Goal: Find specific page/section: Find specific page/section

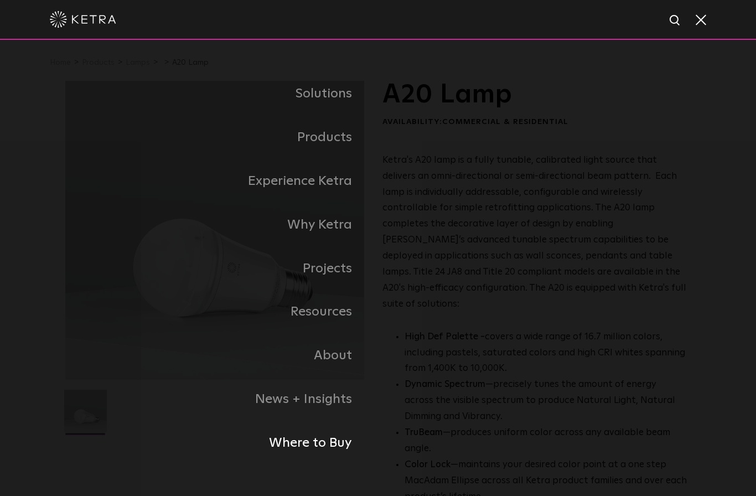
click at [324, 464] on link "Where to Buy" at bounding box center [221, 443] width 313 height 44
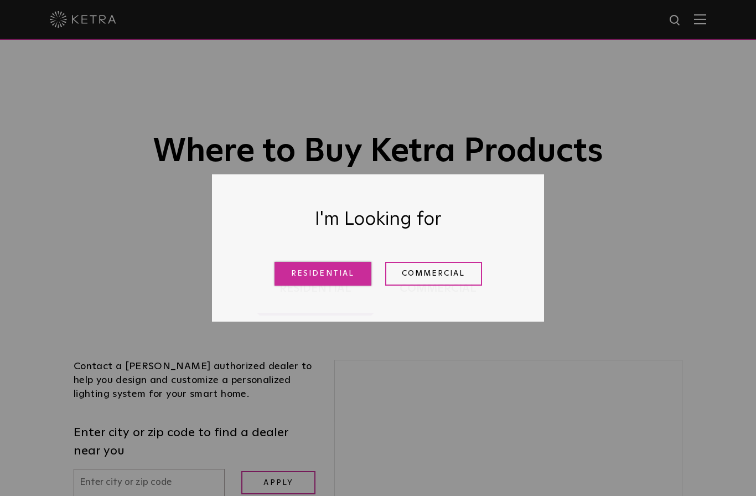
click at [344, 267] on link "Residential" at bounding box center [323, 274] width 97 height 24
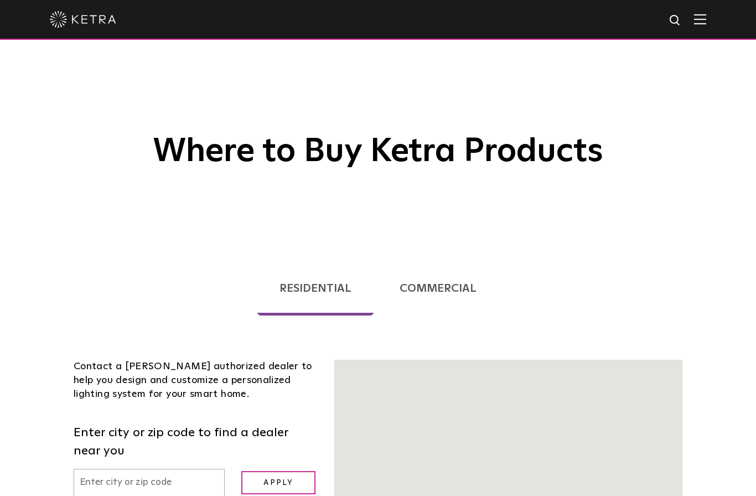
scroll to position [282, 0]
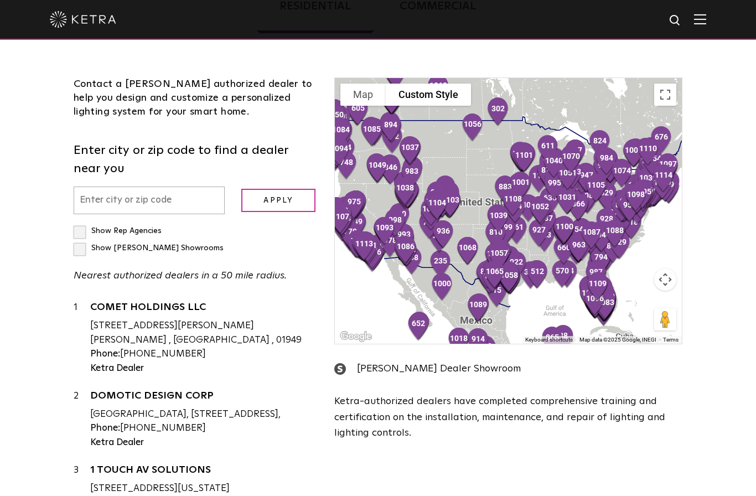
click at [99, 204] on input "text" at bounding box center [149, 201] width 151 height 28
type input "[GEOGRAPHIC_DATA]"
click at [278, 200] on input "Apply" at bounding box center [278, 201] width 74 height 24
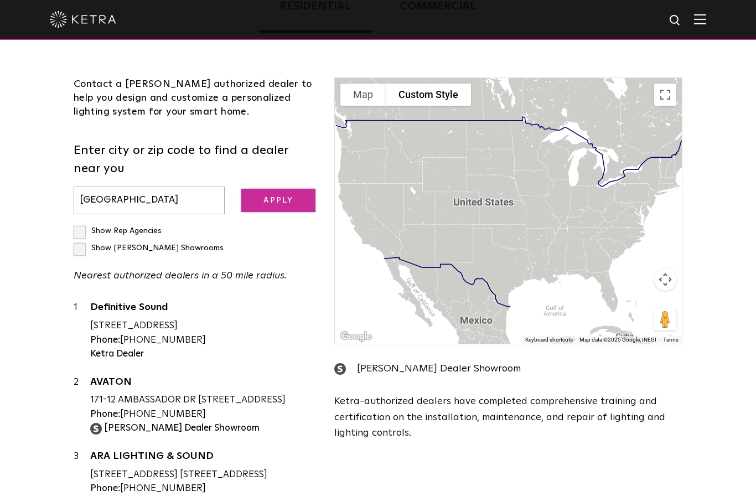
click at [277, 205] on input "Apply" at bounding box center [278, 201] width 74 height 24
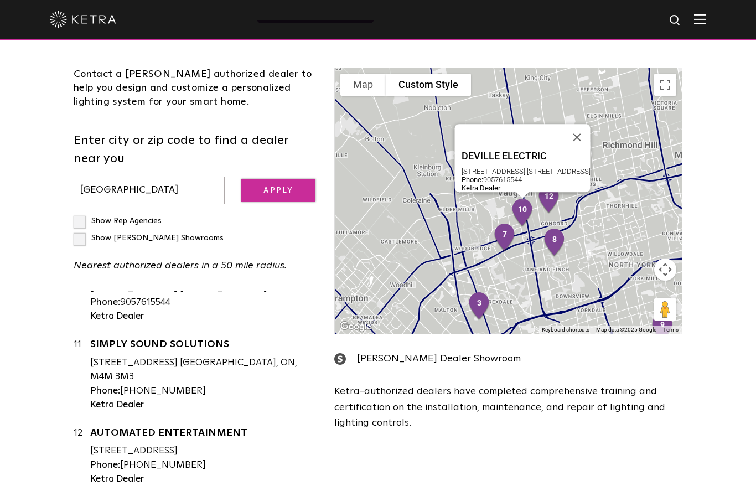
scroll to position [667, 0]
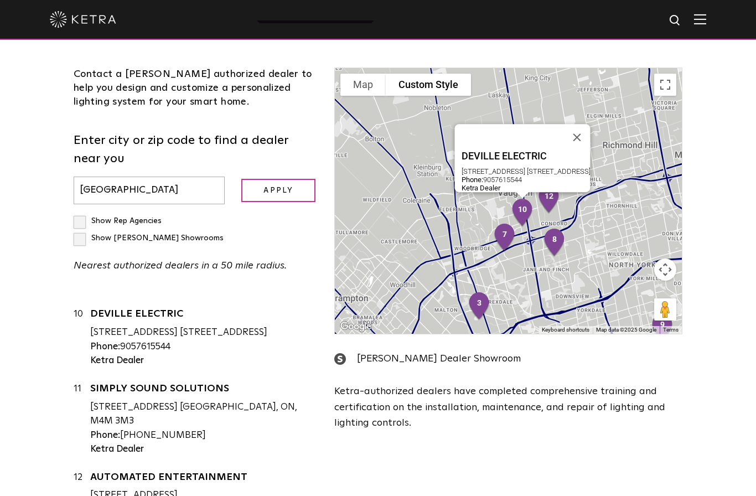
click at [49, 278] on div "Loading... Residential Commercial Contact a [PERSON_NAME] authorized dealer to …" at bounding box center [378, 250] width 756 height 601
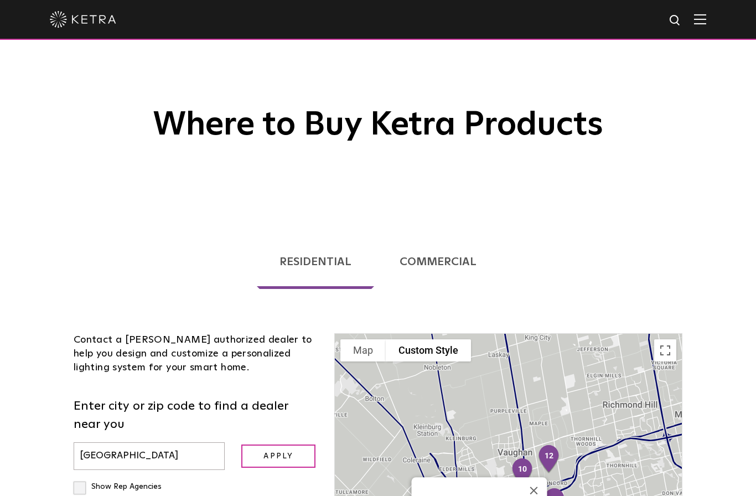
scroll to position [0, 0]
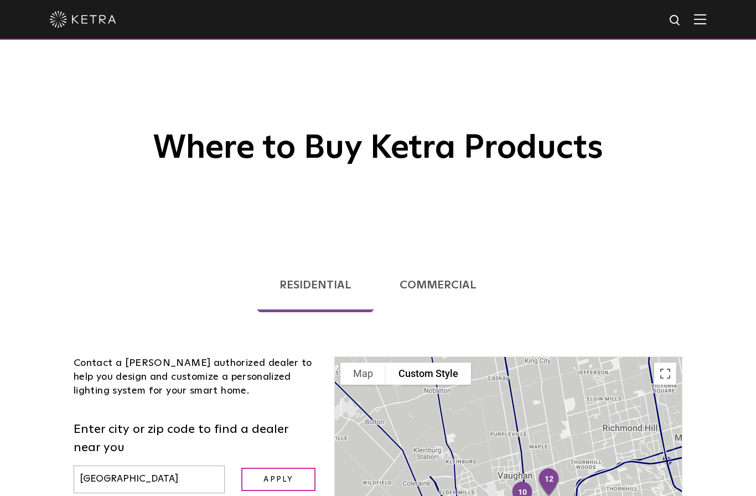
click at [453, 279] on link "Commercial" at bounding box center [438, 285] width 122 height 54
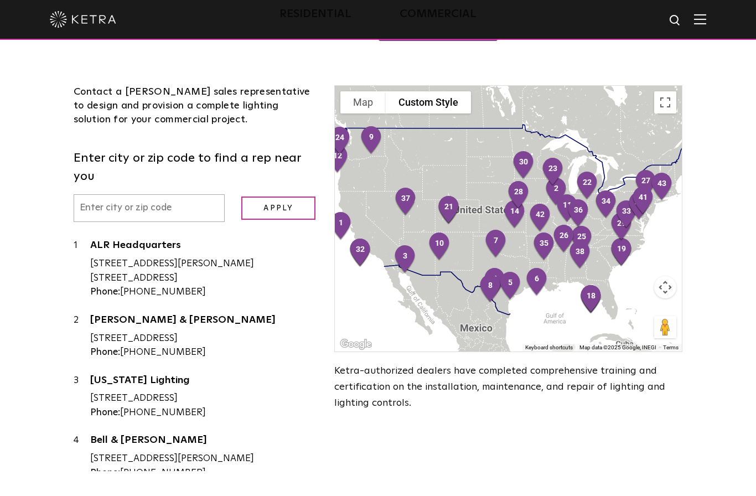
scroll to position [273, 0]
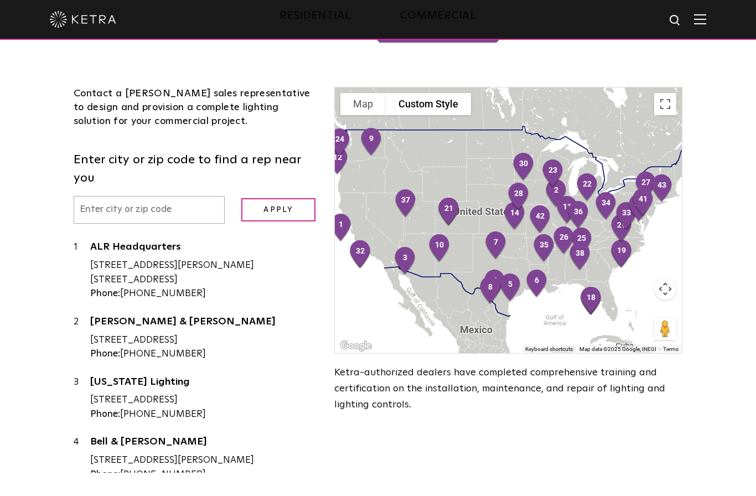
click at [99, 196] on input "text" at bounding box center [149, 210] width 151 height 28
click at [278, 198] on input "Apply" at bounding box center [278, 210] width 74 height 24
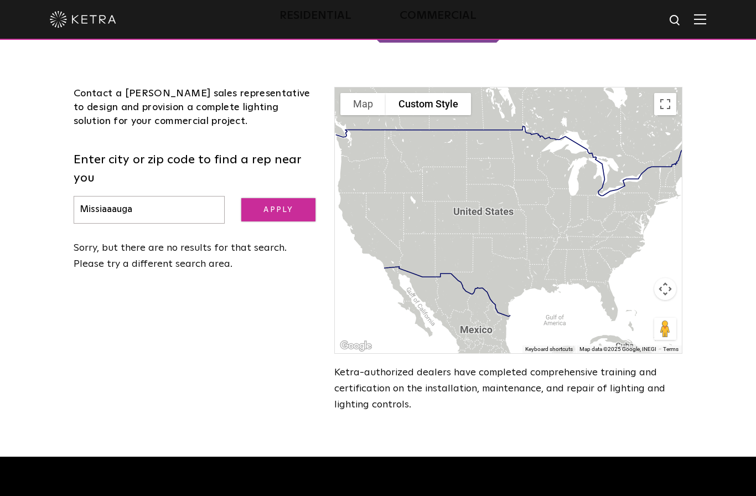
type input "Missiaaauga"
click at [276, 198] on input "Apply" at bounding box center [278, 210] width 74 height 24
click at [153, 199] on input "Missiaaauga" at bounding box center [149, 210] width 151 height 28
click at [284, 198] on input "Apply" at bounding box center [278, 210] width 74 height 24
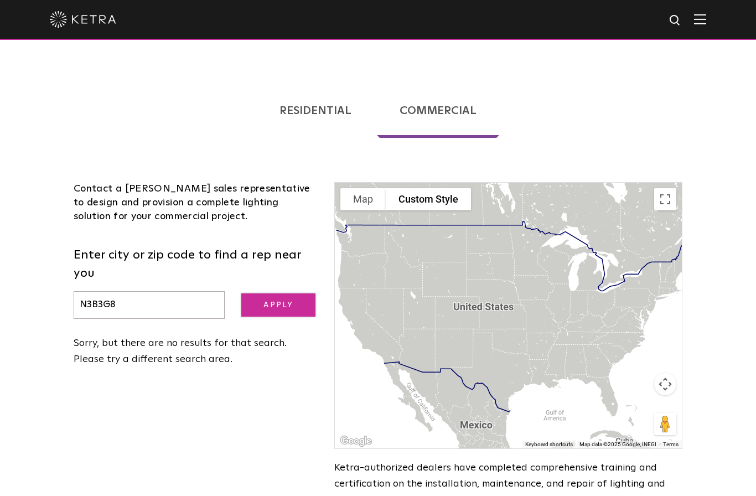
scroll to position [177, 0]
click at [131, 292] on input "N3B3G8" at bounding box center [149, 306] width 151 height 28
type input "N"
click at [278, 294] on input "Apply" at bounding box center [278, 306] width 74 height 24
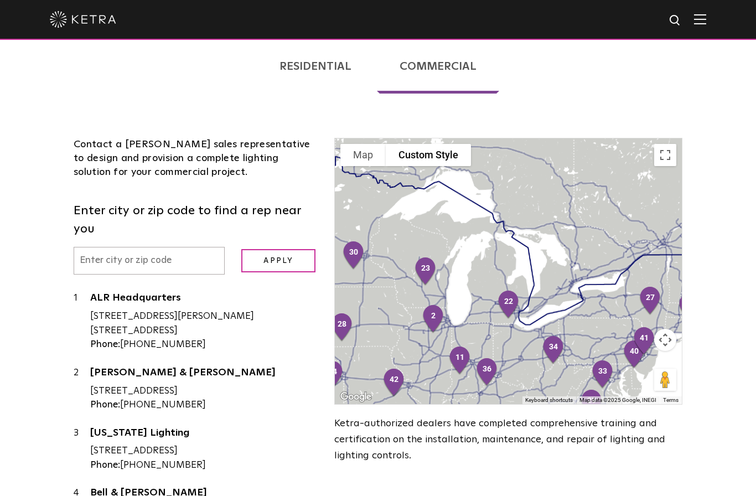
scroll to position [223, 0]
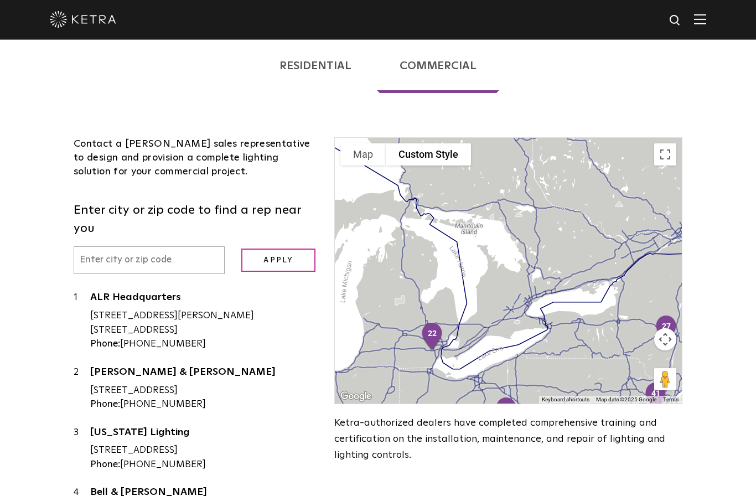
click at [312, 70] on link "Residential" at bounding box center [315, 66] width 117 height 54
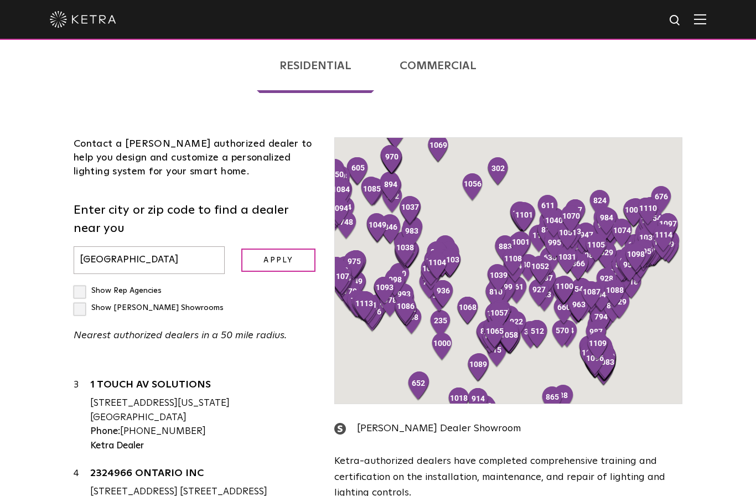
scroll to position [178, 0]
